Goal: Check status: Check status

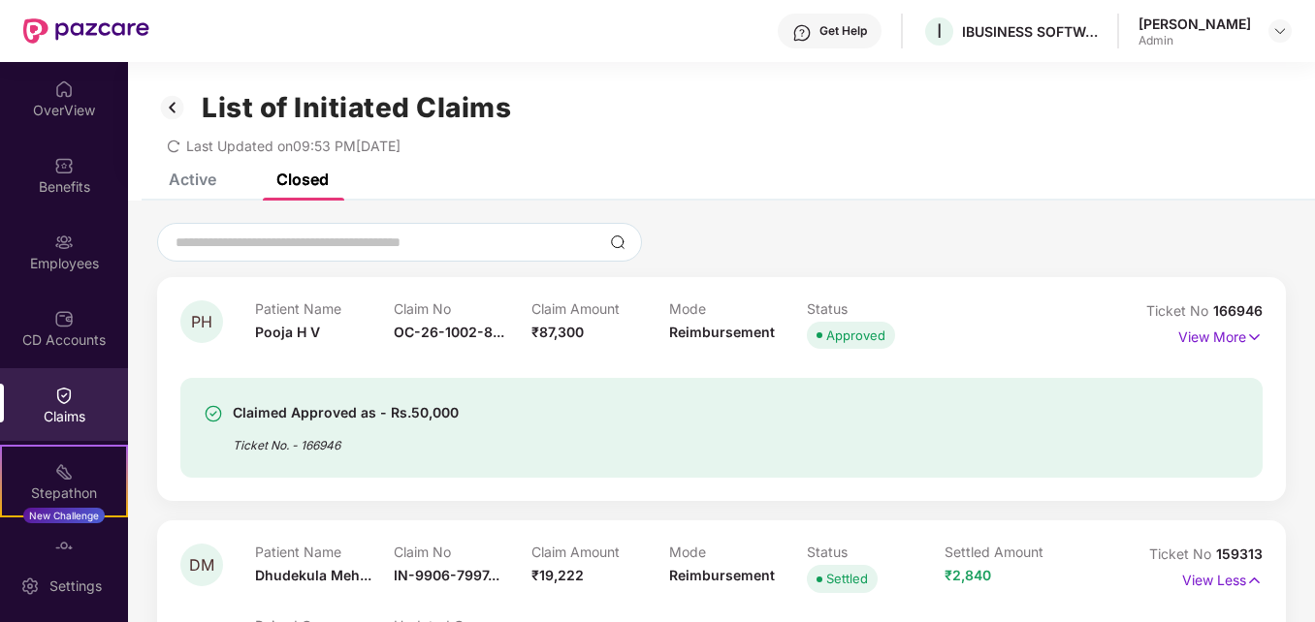
scroll to position [4224, 0]
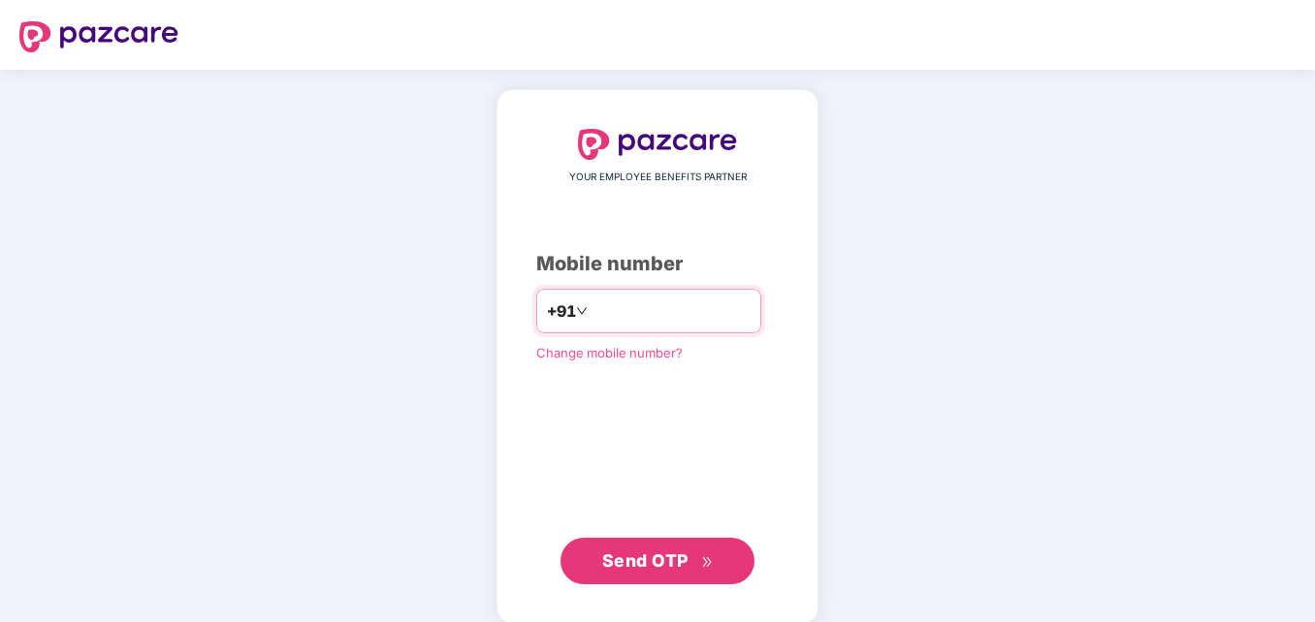
click at [591, 326] on input "number" at bounding box center [670, 311] width 159 height 31
type input "**********"
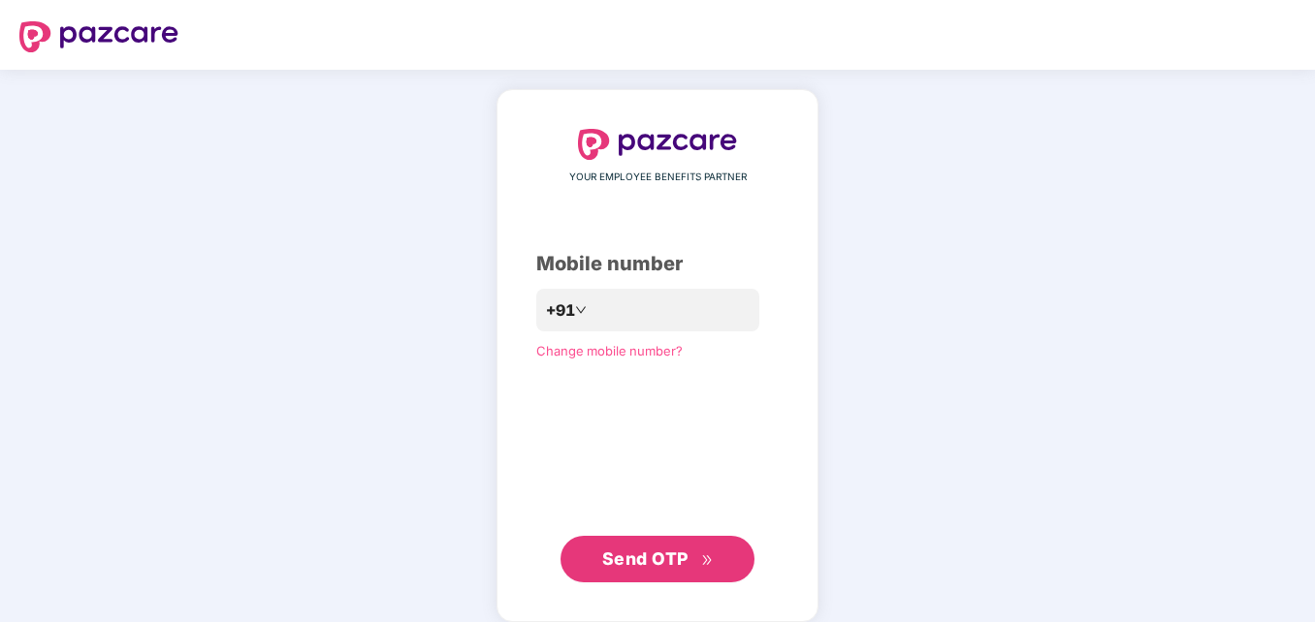
click at [576, 239] on div "**********" at bounding box center [657, 356] width 242 height 454
click at [640, 561] on span "Send OTP" at bounding box center [645, 559] width 86 height 20
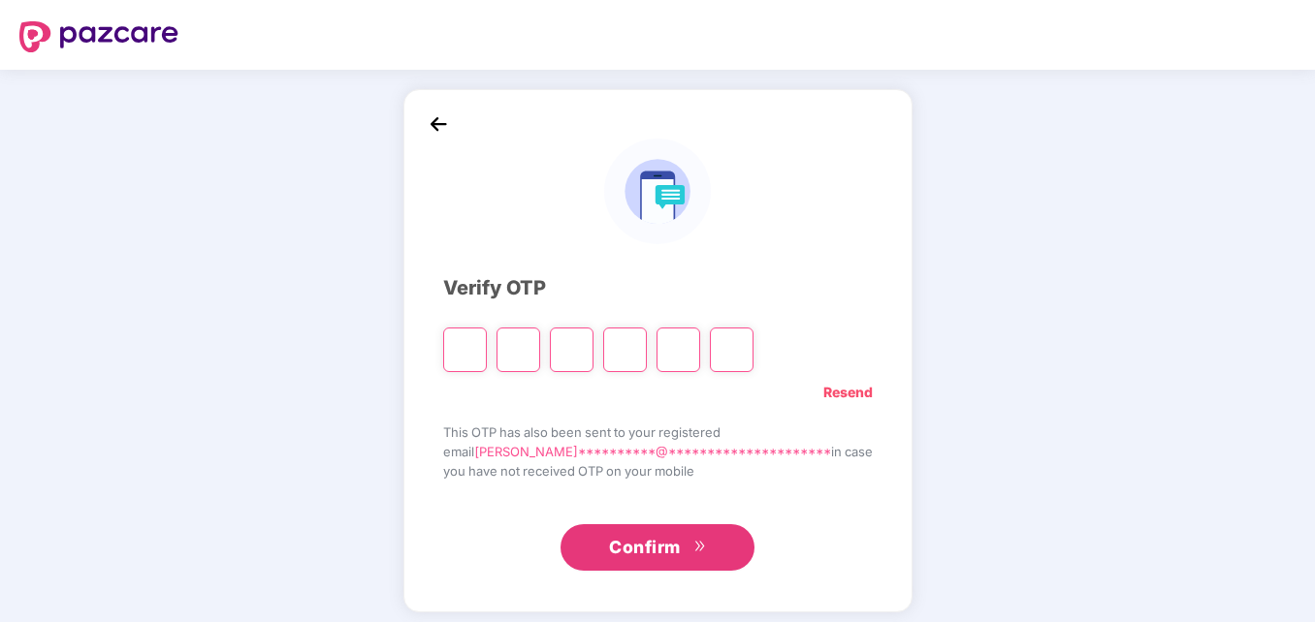
type input "*"
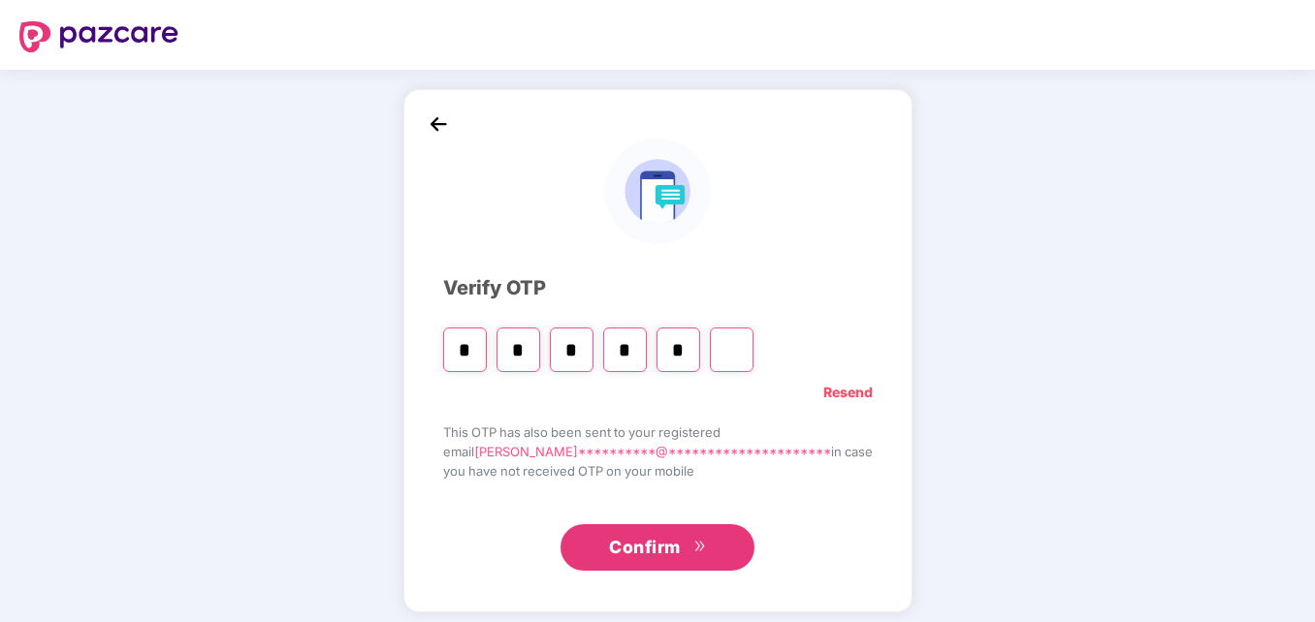
type input "*"
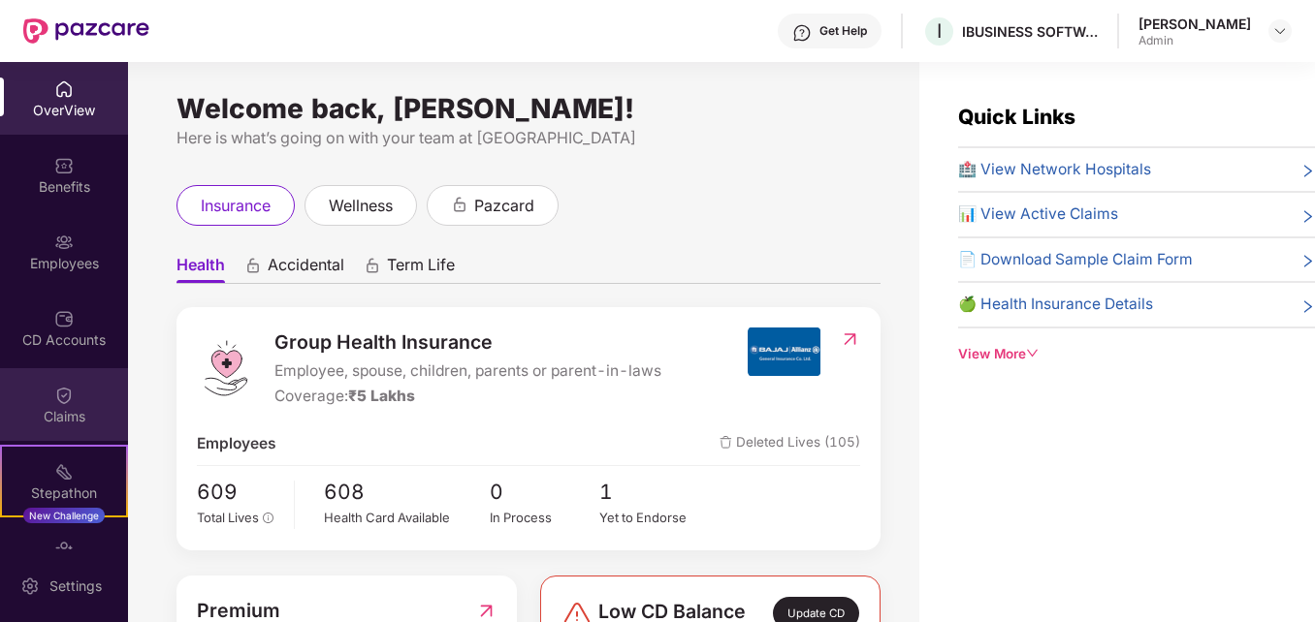
click at [65, 414] on div "Claims" at bounding box center [64, 416] width 128 height 19
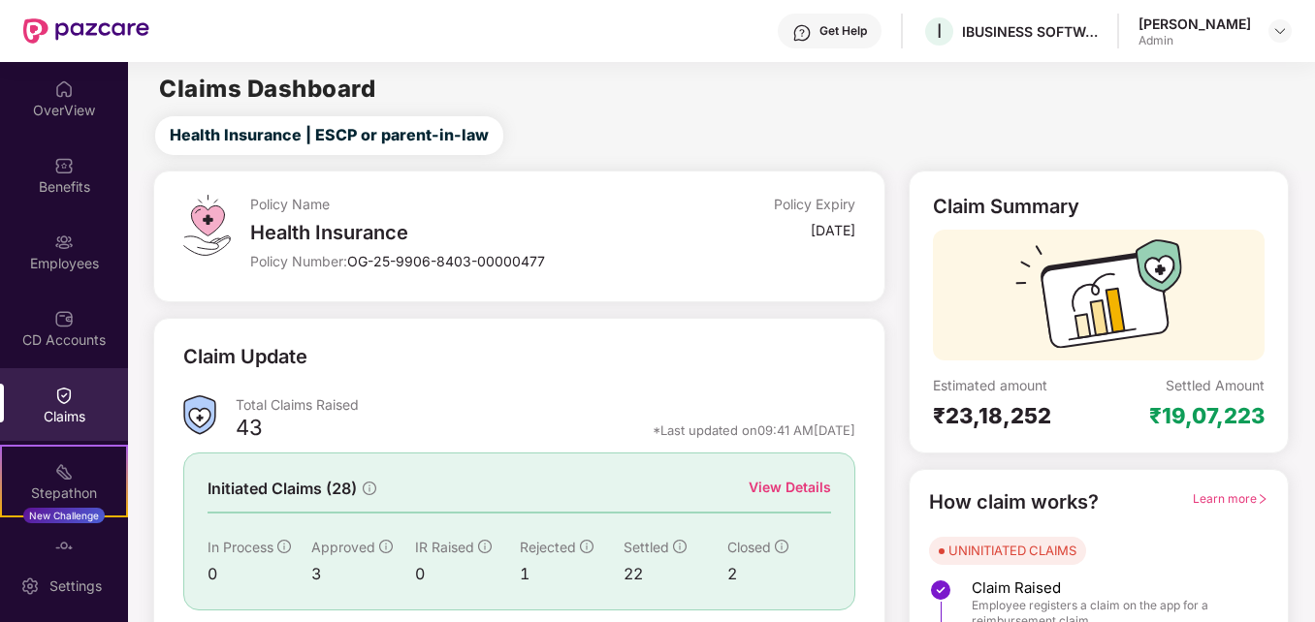
click at [777, 490] on div "View Details" at bounding box center [789, 487] width 82 height 21
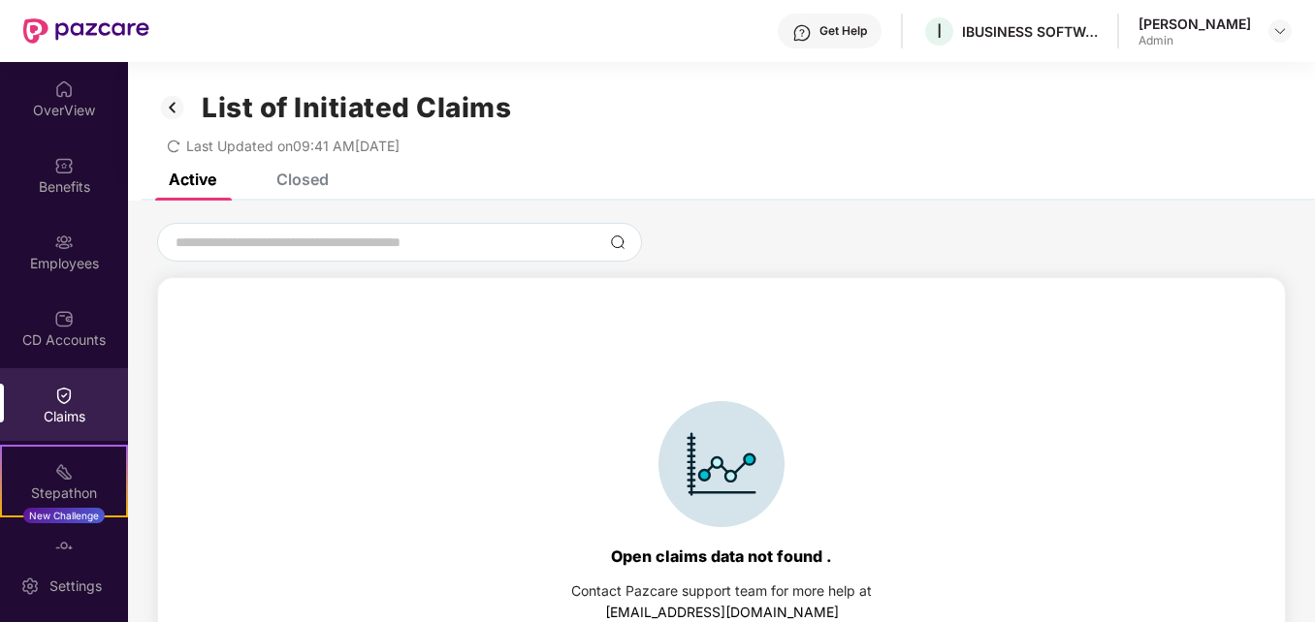
click at [62, 408] on div "Claims" at bounding box center [64, 416] width 128 height 19
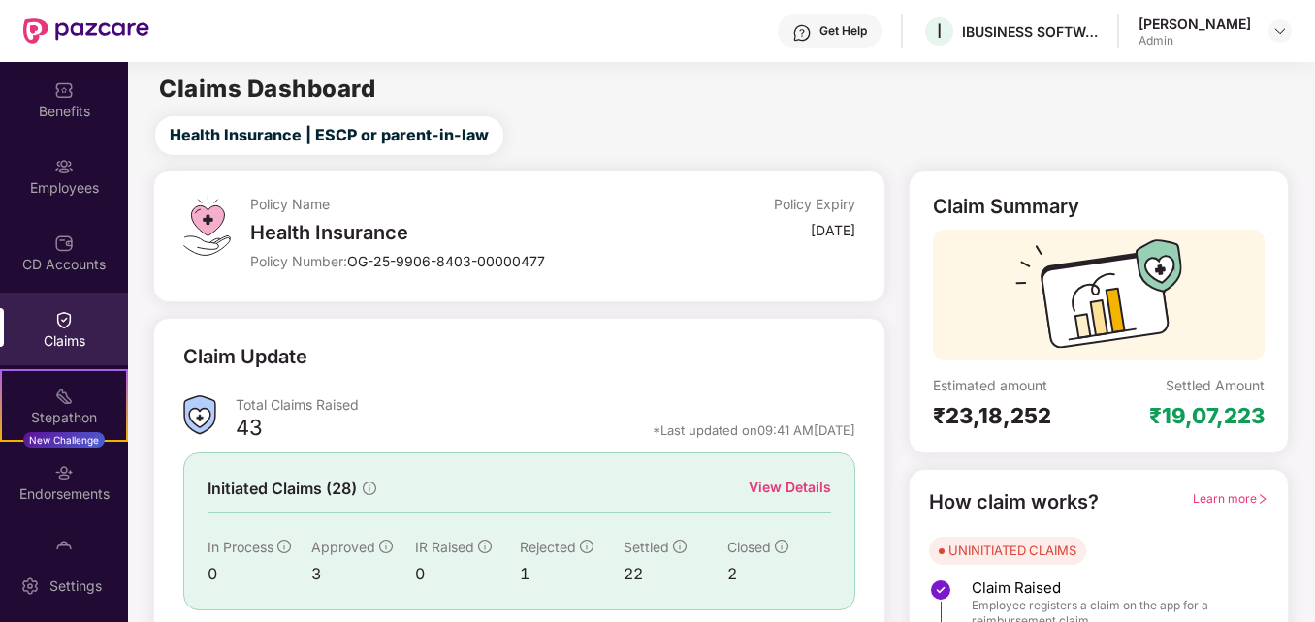
scroll to position [78, 0]
click at [877, 558] on div "Claim Update Total Claims Raised 43 *Last updated on 09:41 AM[DATE] Initiated C…" at bounding box center [519, 513] width 732 height 391
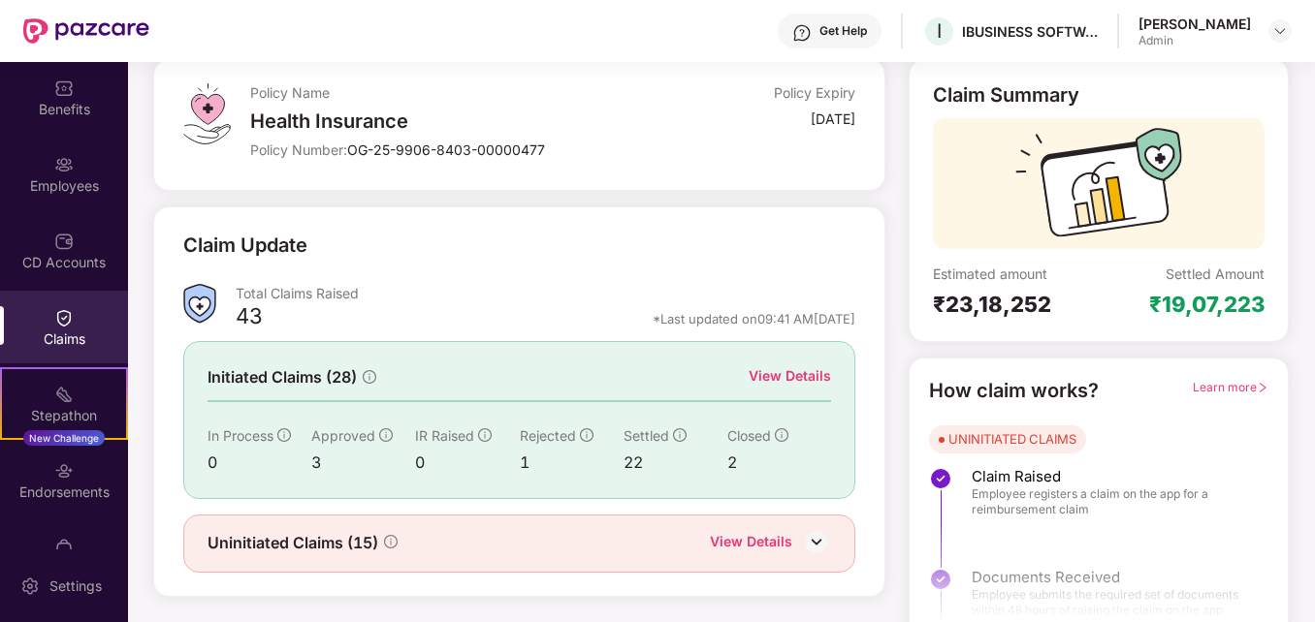
scroll to position [137, 0]
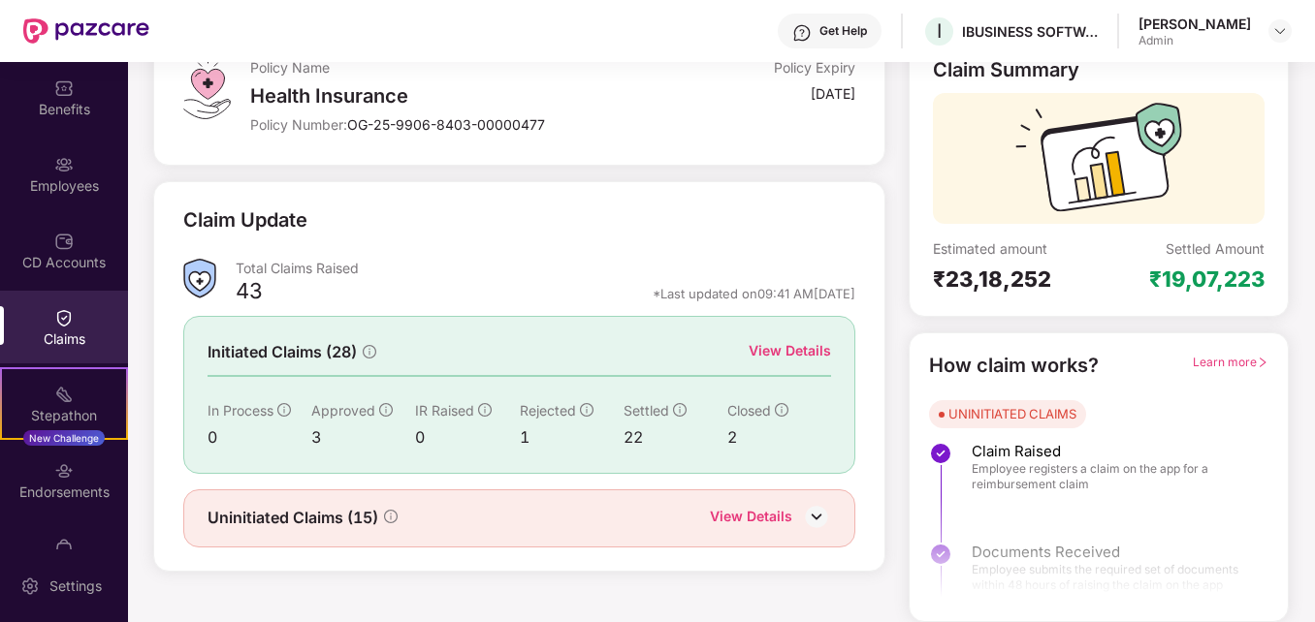
click at [748, 519] on div "View Details" at bounding box center [751, 518] width 82 height 25
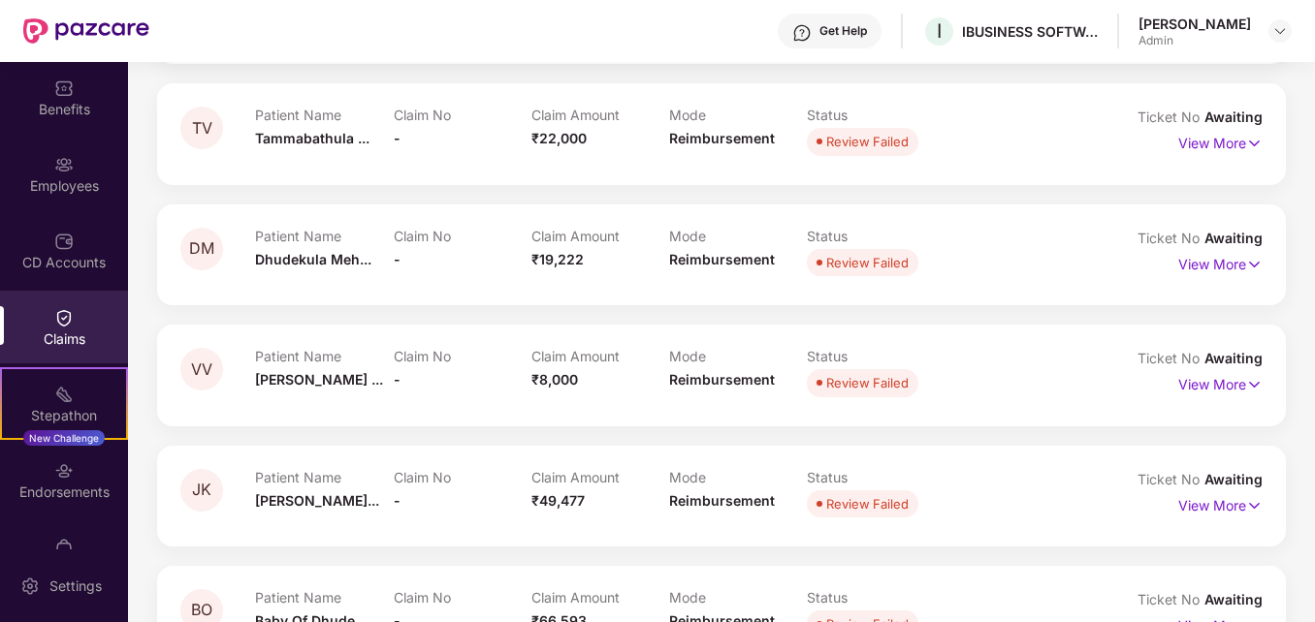
scroll to position [563, 0]
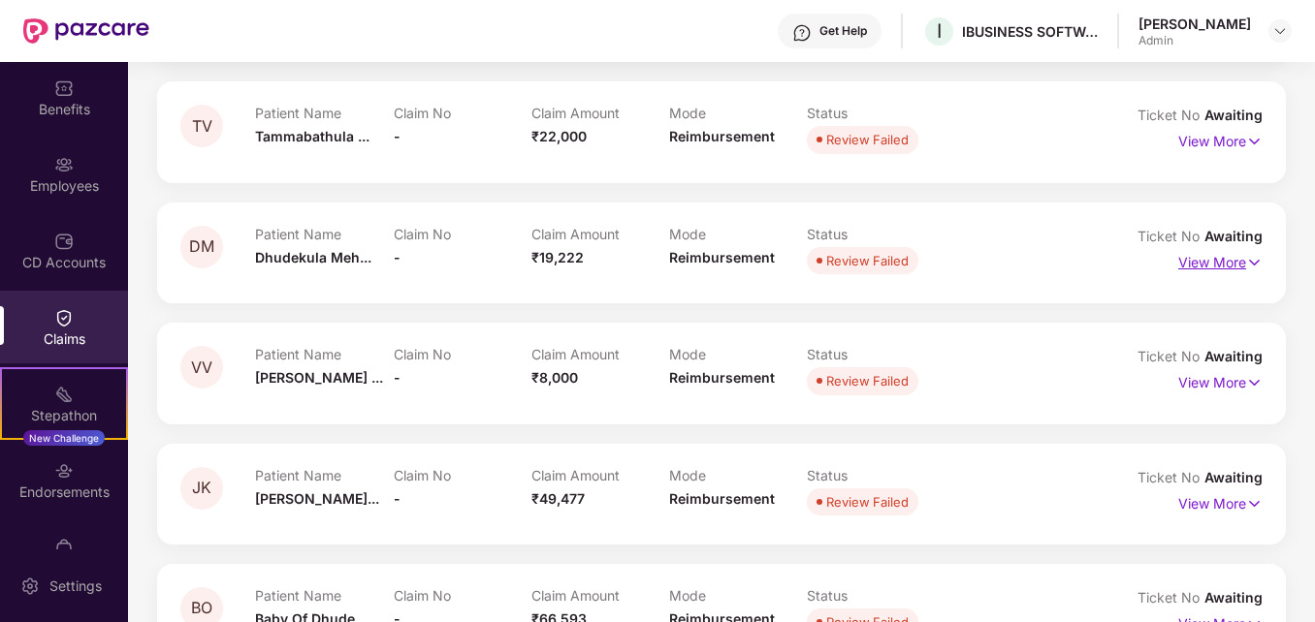
click at [1205, 262] on p "View More" at bounding box center [1220, 260] width 84 height 26
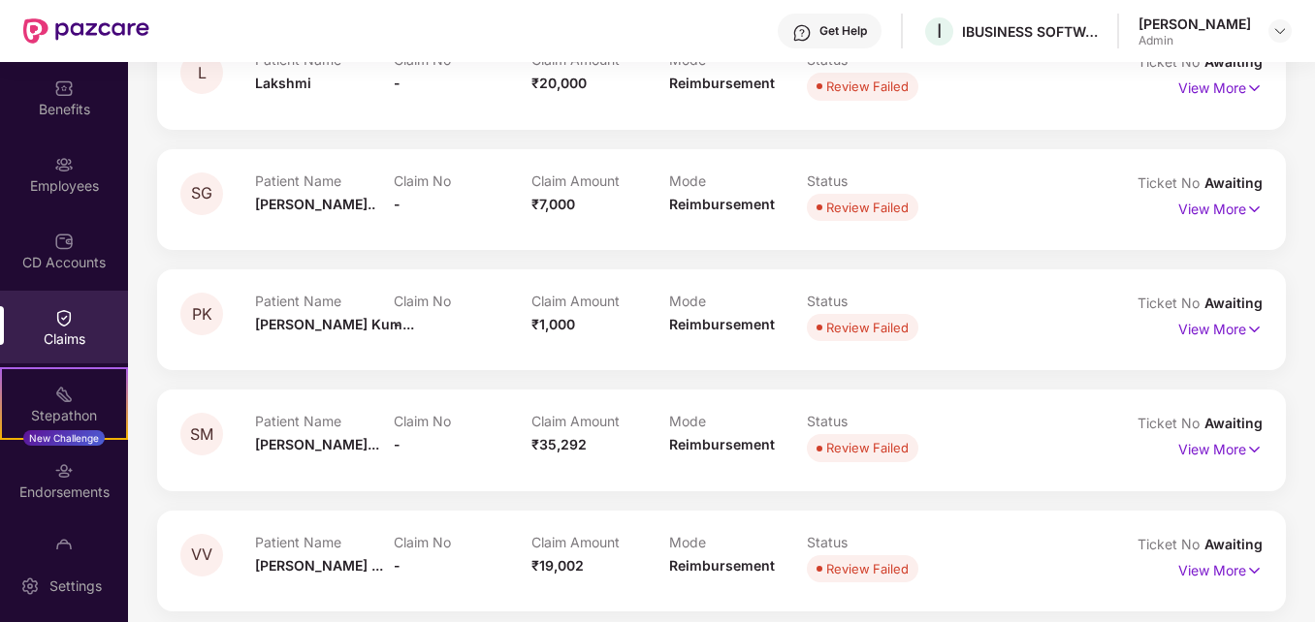
scroll to position [1862, 0]
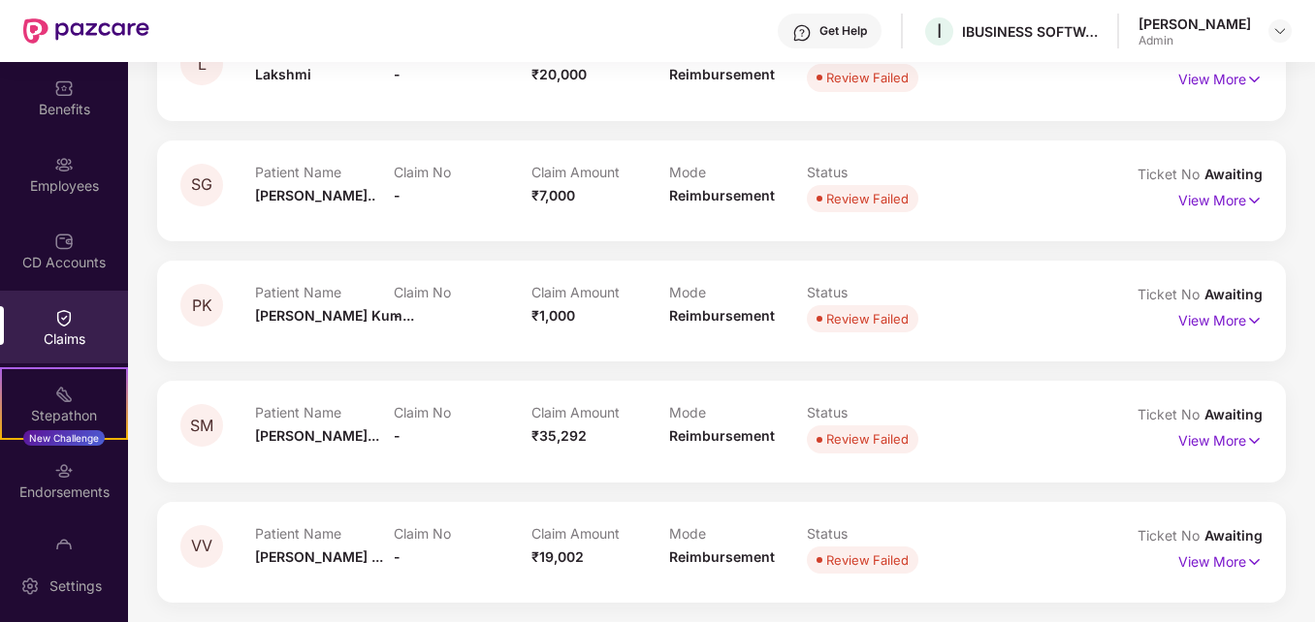
click at [49, 336] on div "Claims" at bounding box center [64, 339] width 128 height 19
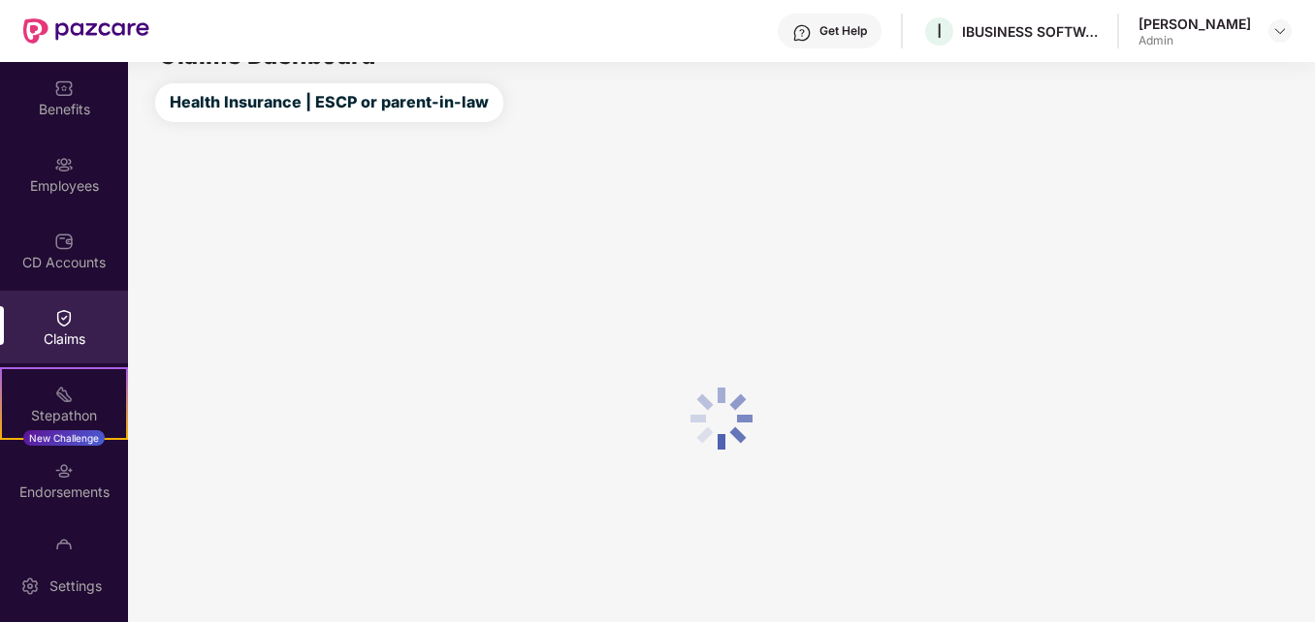
scroll to position [137, 0]
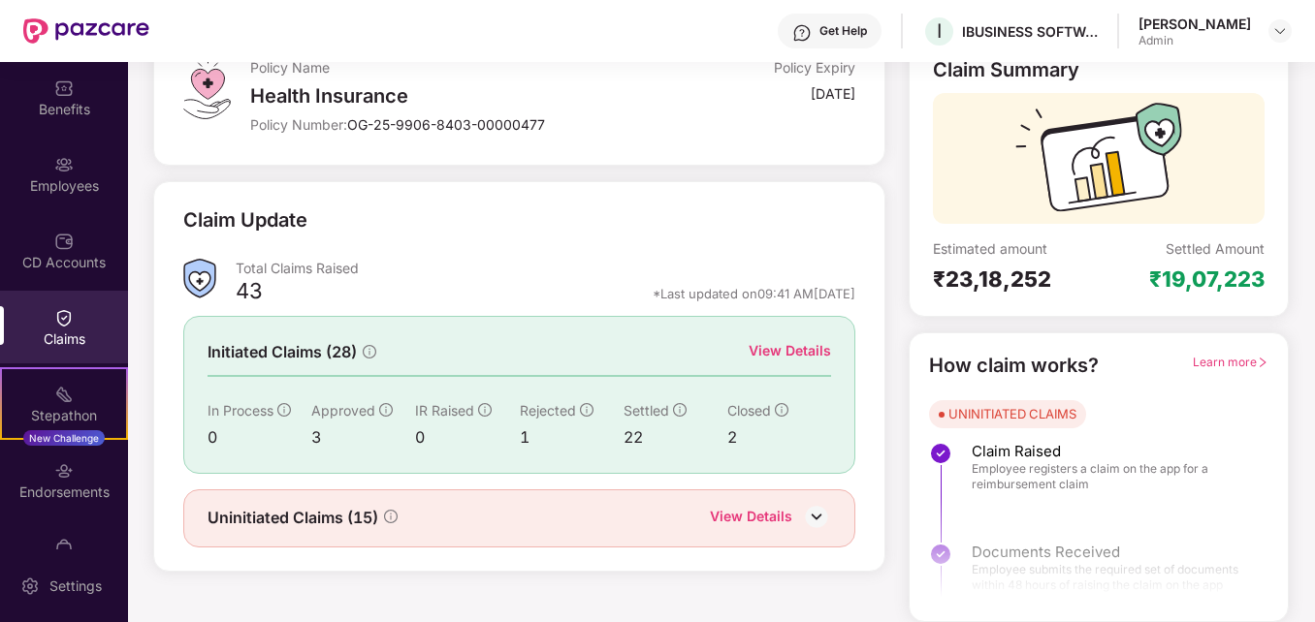
click at [633, 408] on span "Settled" at bounding box center [646, 410] width 46 height 16
click at [728, 438] on div "2" at bounding box center [779, 438] width 104 height 24
click at [897, 221] on div "Claim Summary Estimated amount ₹23,18,252 Settled Amount ₹19,07,223 How claim w…" at bounding box center [1098, 328] width 403 height 588
click at [642, 406] on span "Settled" at bounding box center [646, 410] width 46 height 16
click at [530, 417] on span "Rejected" at bounding box center [548, 410] width 56 height 16
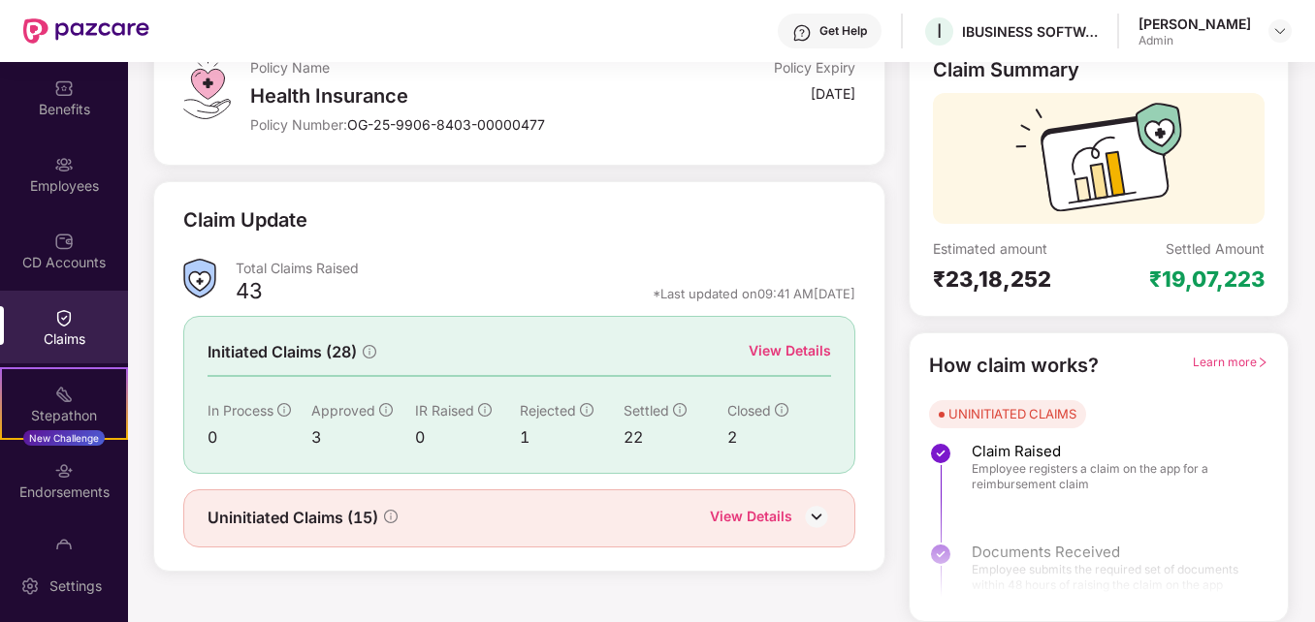
click at [307, 353] on span "Initiated Claims (28)" at bounding box center [281, 352] width 149 height 24
click at [238, 292] on div "43" at bounding box center [249, 293] width 27 height 33
click at [890, 579] on div "Policy Name Health Insurance Policy Number: OG-25-9906-8403-00000477 Policy Exp…" at bounding box center [519, 328] width 755 height 588
click at [789, 349] on div "View Details" at bounding box center [789, 350] width 82 height 21
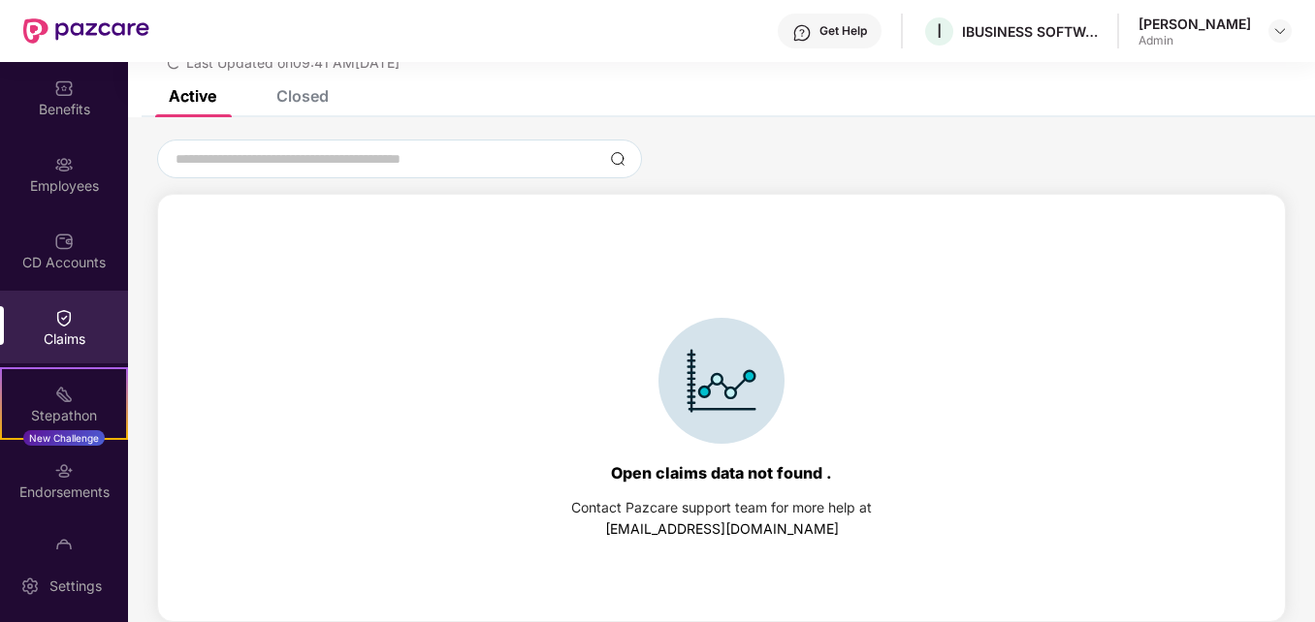
scroll to position [83, 0]
click at [306, 91] on div "Closed" at bounding box center [302, 95] width 52 height 19
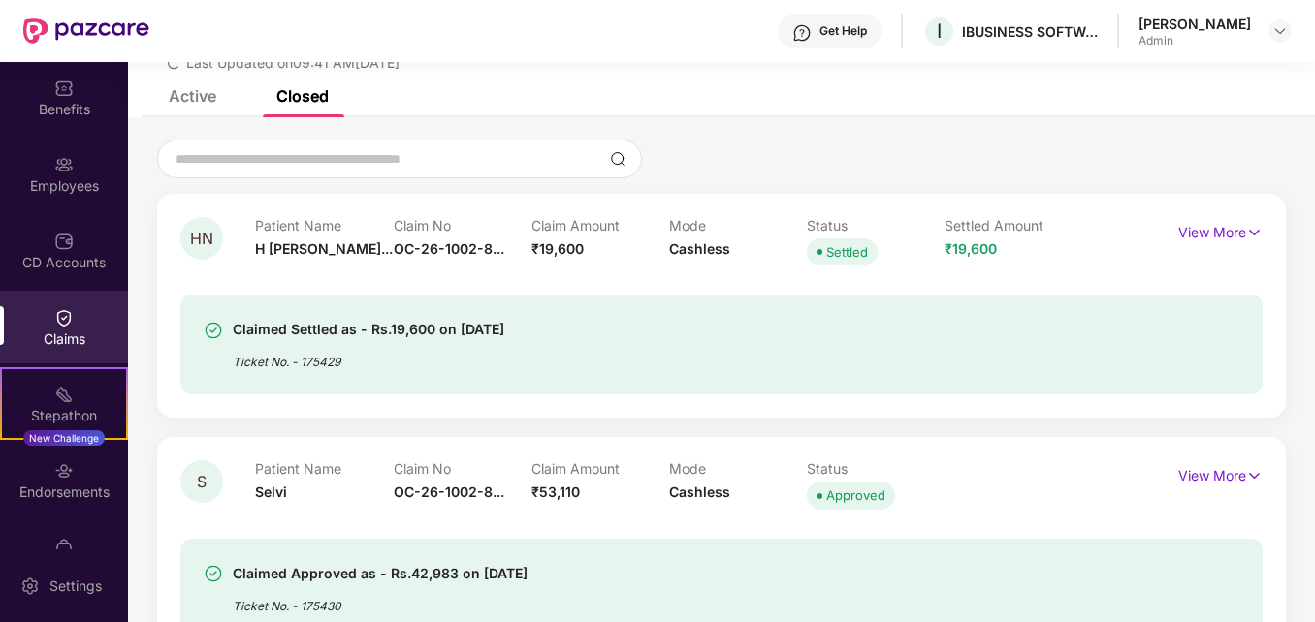
click at [1109, 154] on div at bounding box center [721, 159] width 1128 height 39
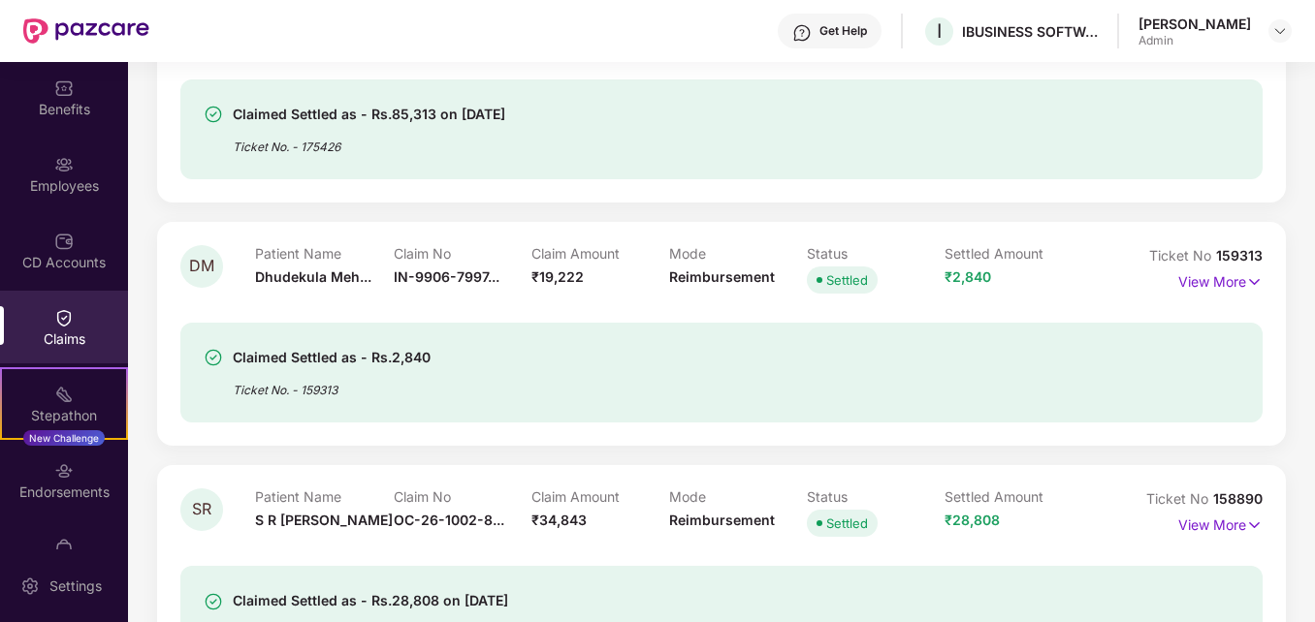
scroll to position [1557, 0]
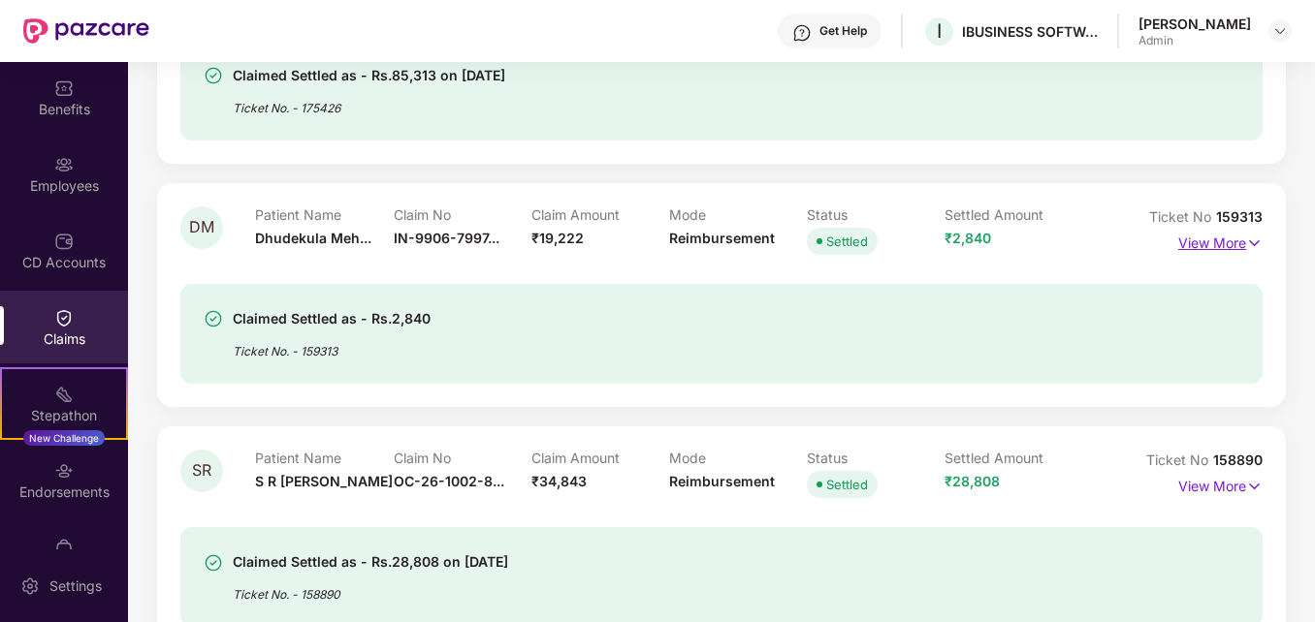
click at [1217, 247] on p "View More" at bounding box center [1220, 241] width 84 height 26
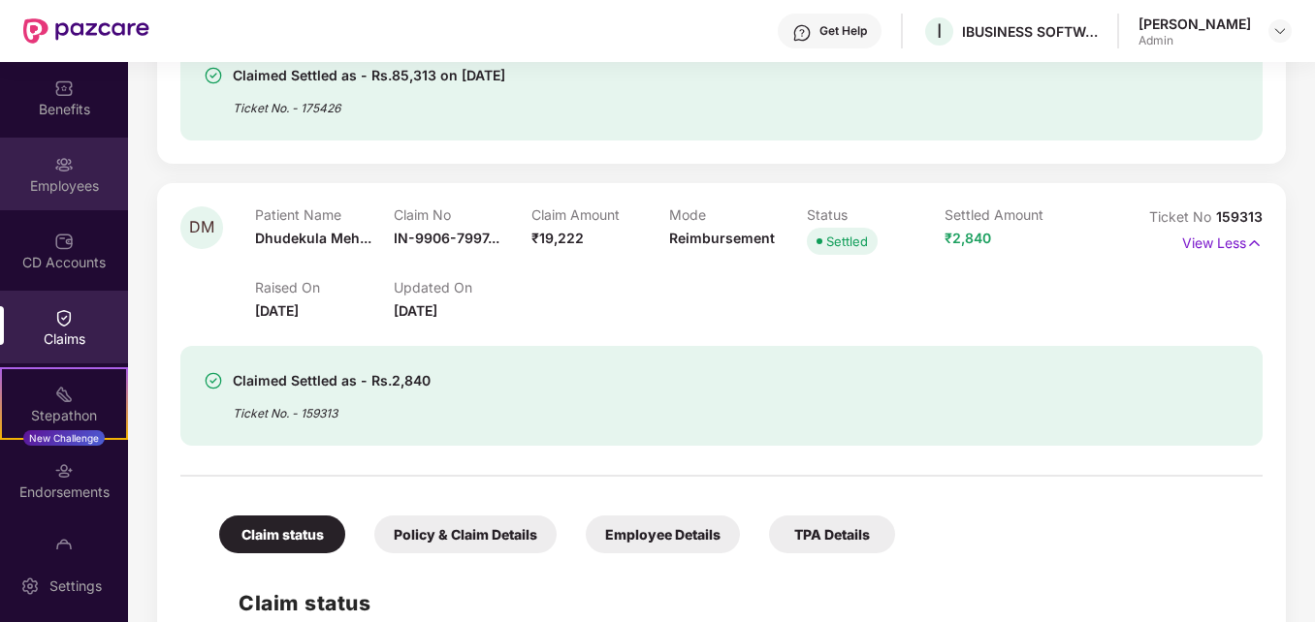
click at [65, 180] on div "Employees" at bounding box center [64, 185] width 128 height 19
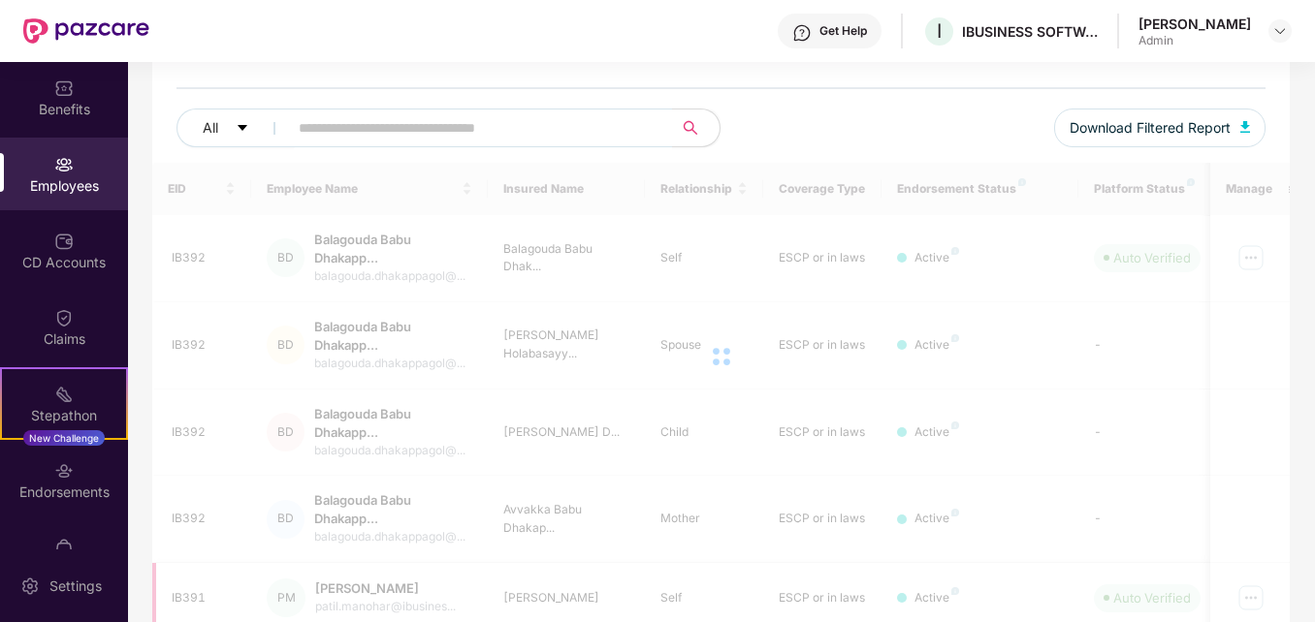
scroll to position [683, 0]
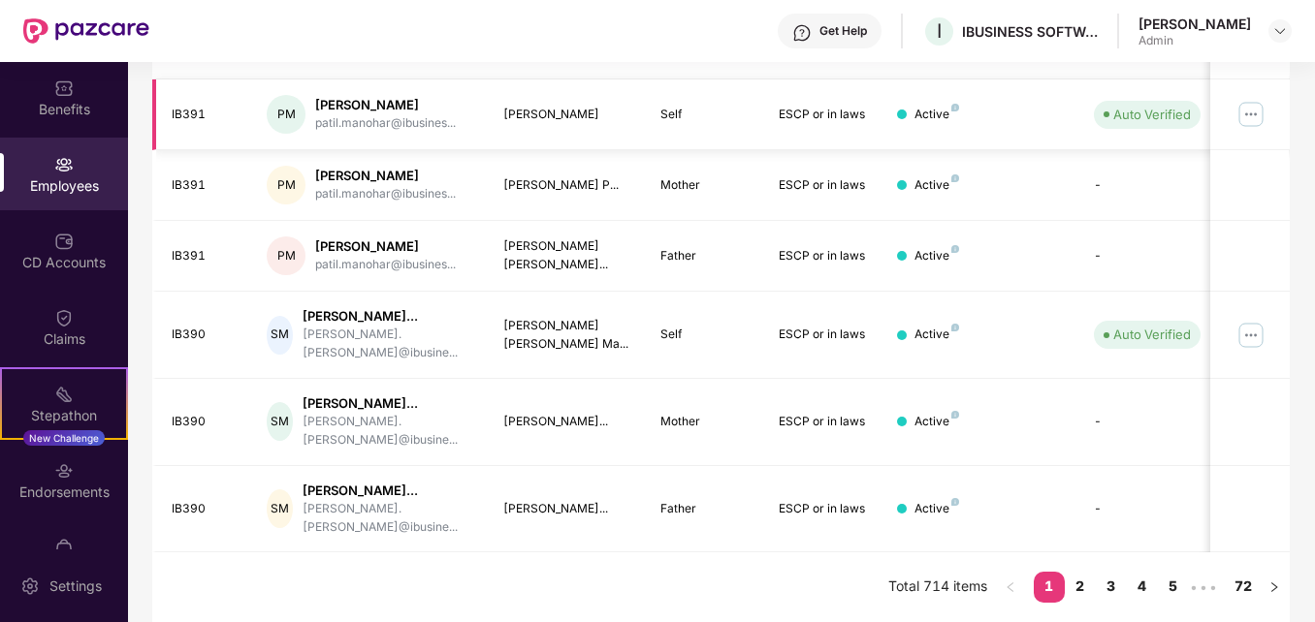
click at [404, 133] on div "PM [PERSON_NAME] [PERSON_NAME].[PERSON_NAME]@ibusines..." at bounding box center [370, 114] width 206 height 39
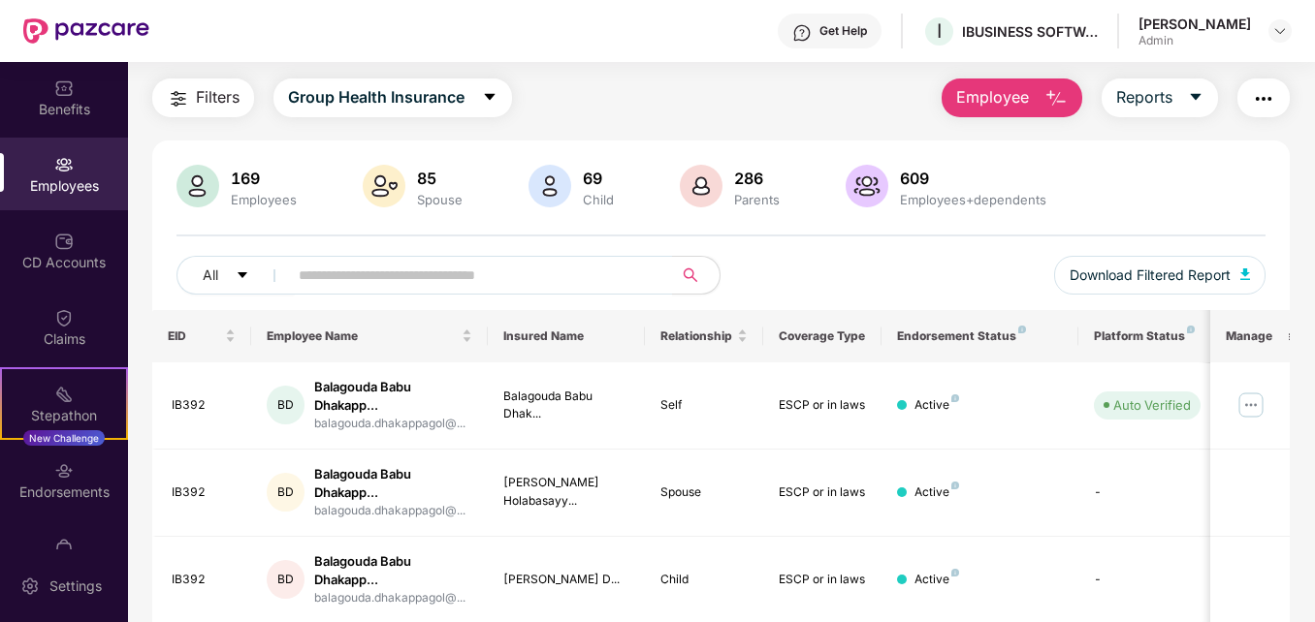
scroll to position [0, 0]
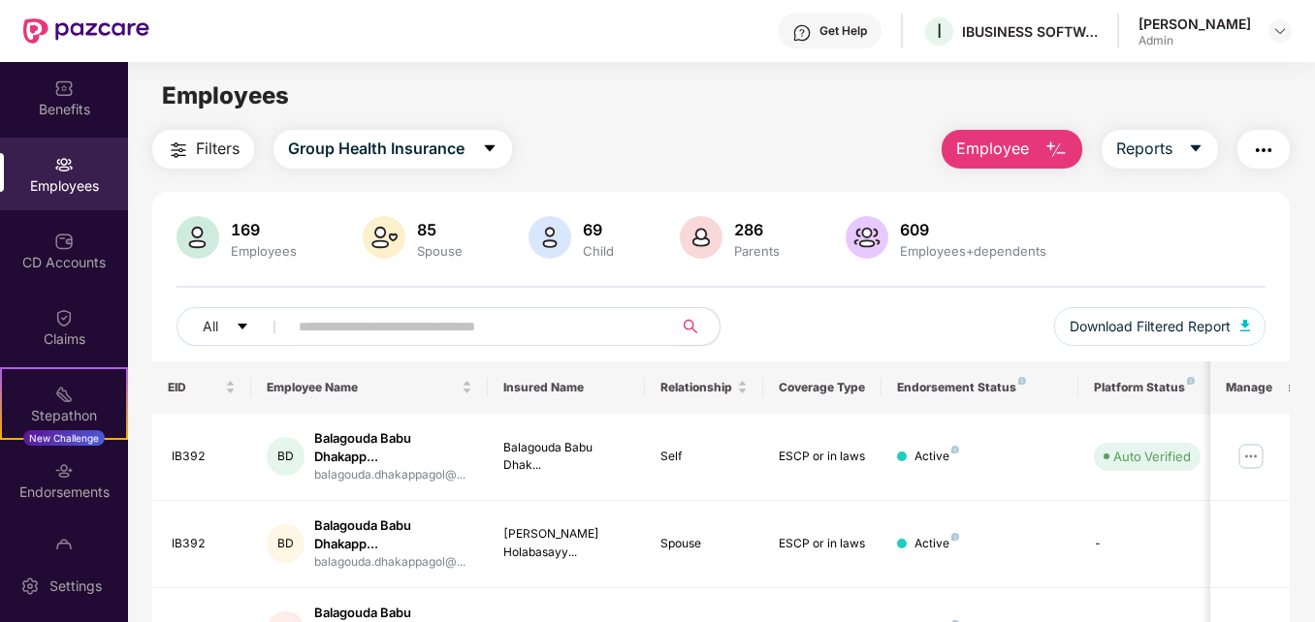
click at [623, 328] on input "text" at bounding box center [472, 326] width 347 height 29
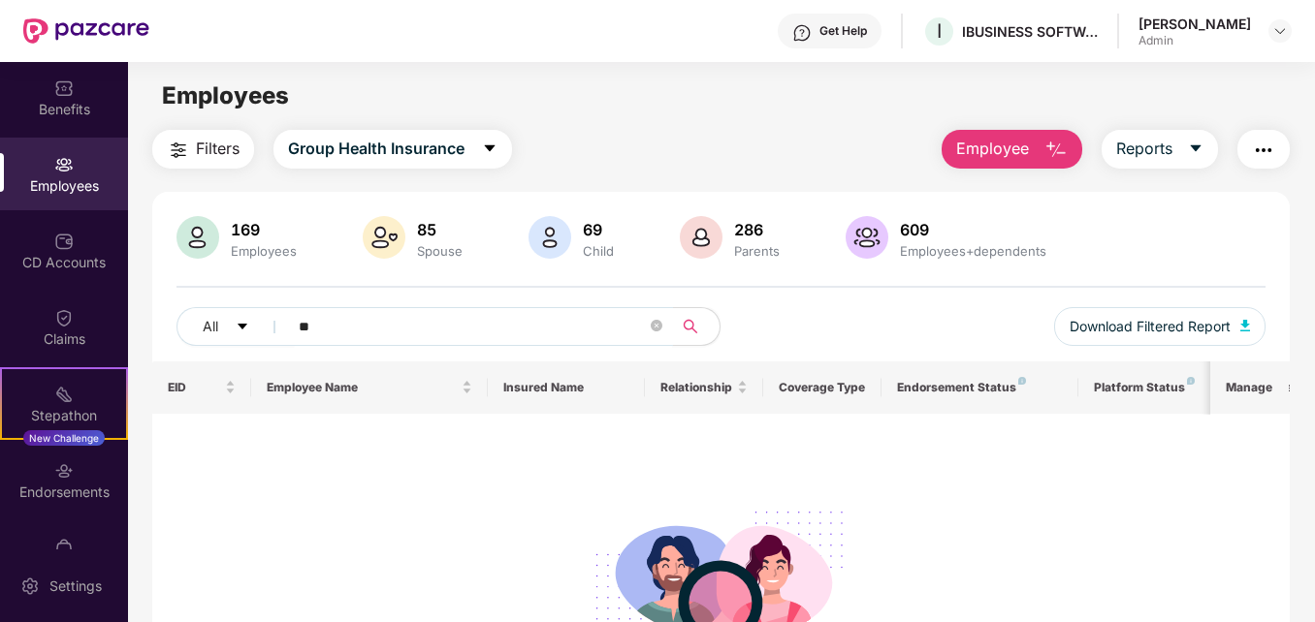
type input "*"
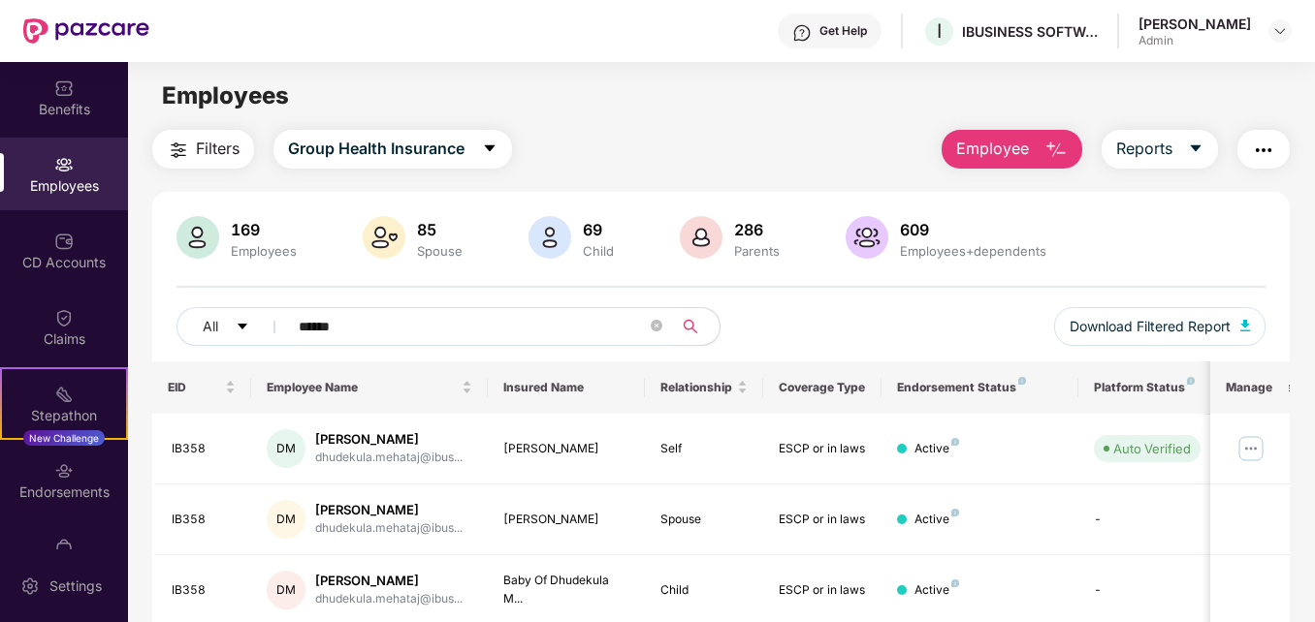
type input "******"
